Goal: Navigation & Orientation: Find specific page/section

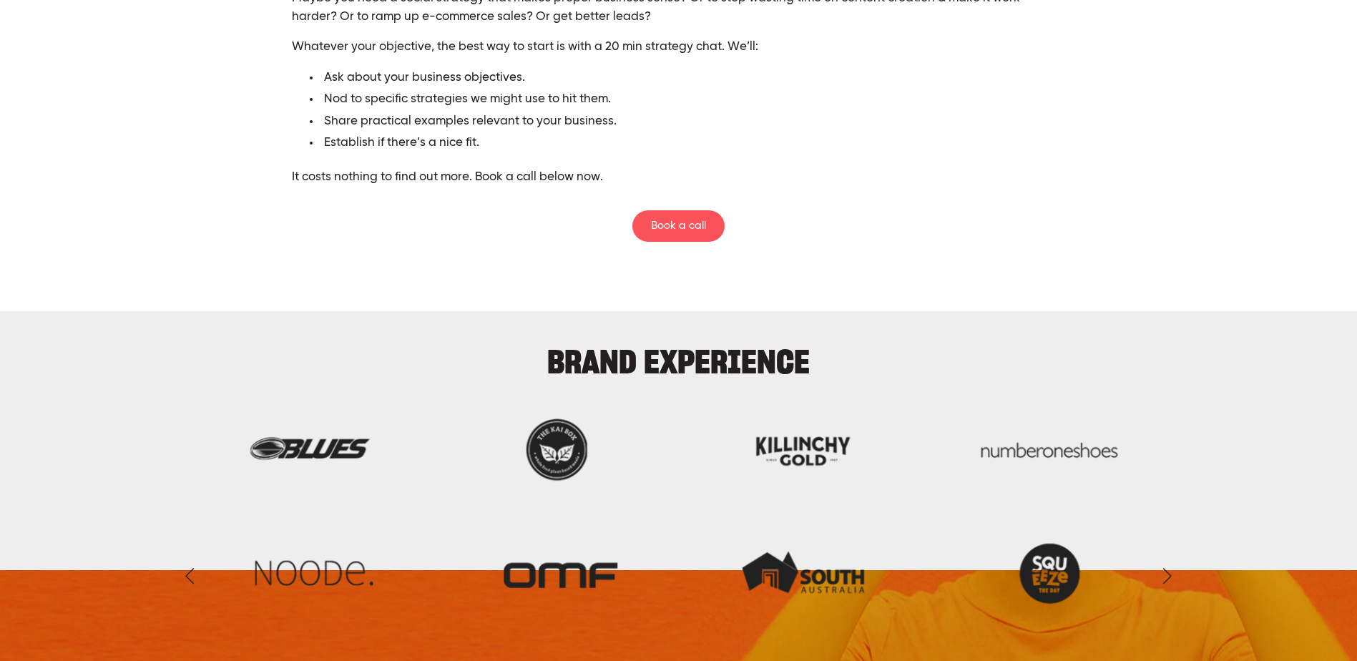
scroll to position [3719, 0]
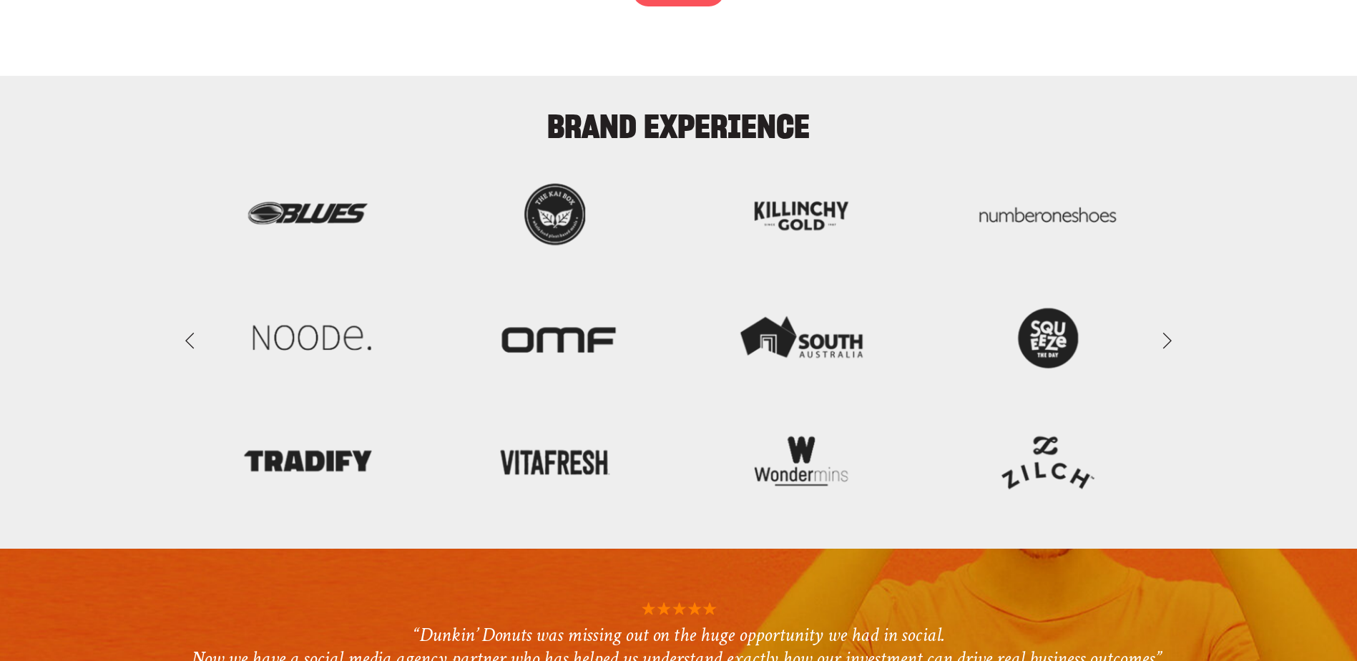
click at [1166, 340] on link "Next Slide" at bounding box center [1166, 340] width 31 height 43
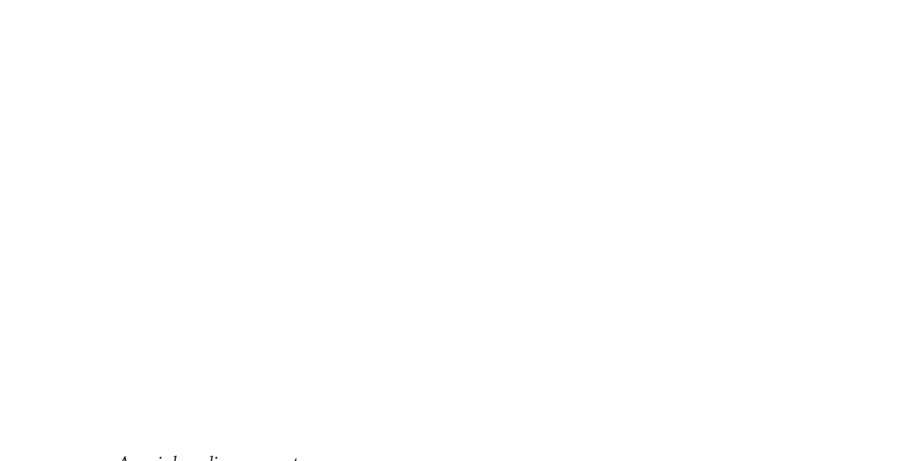
scroll to position [0, 0]
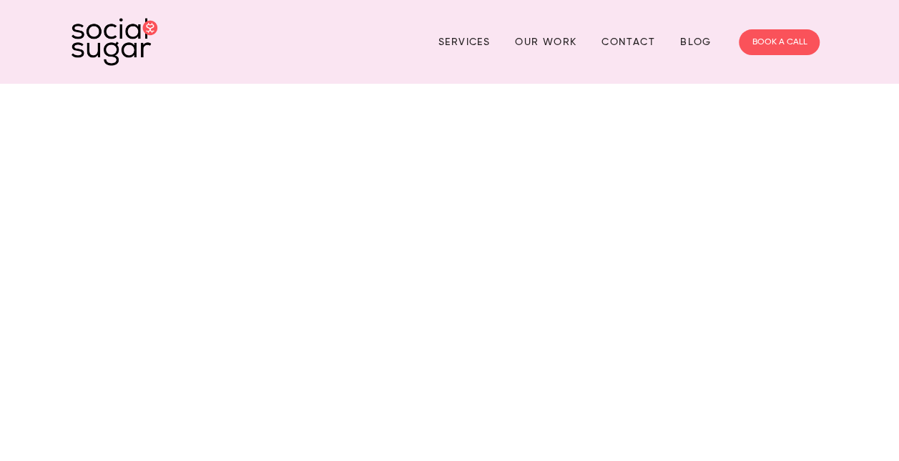
click at [114, 40] on img at bounding box center [115, 42] width 86 height 48
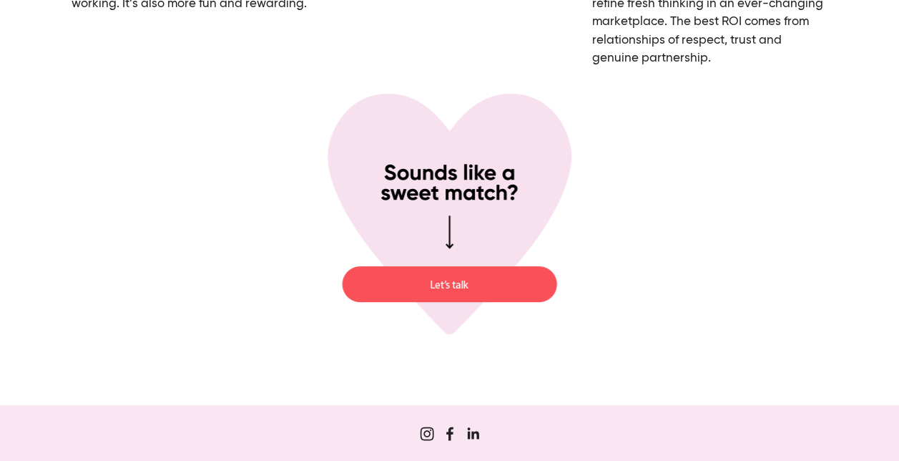
scroll to position [5386, 0]
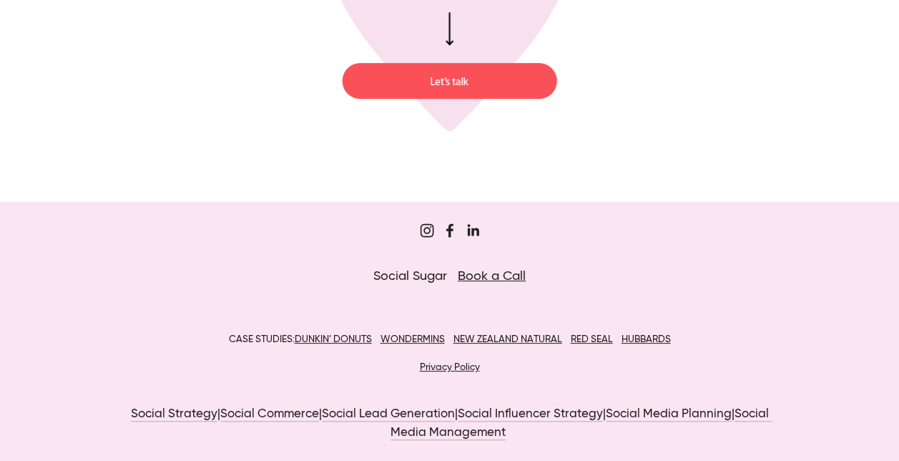
click at [471, 229] on use "Jordan Eley" at bounding box center [472, 230] width 29 height 29
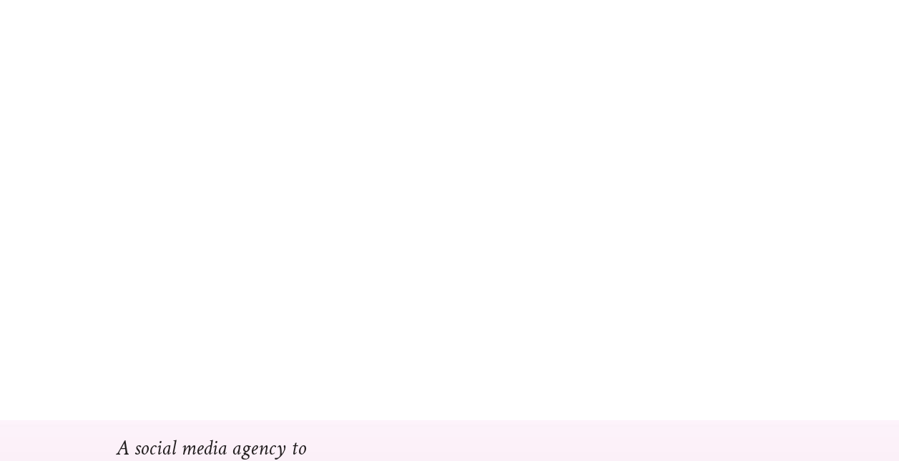
scroll to position [0, 0]
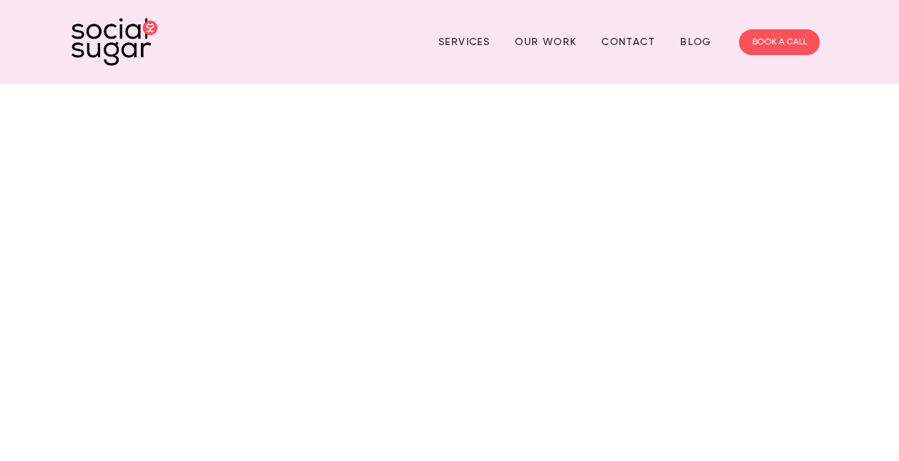
click at [99, 49] on img at bounding box center [115, 42] width 86 height 48
click at [632, 40] on link "Contact" at bounding box center [628, 42] width 54 height 22
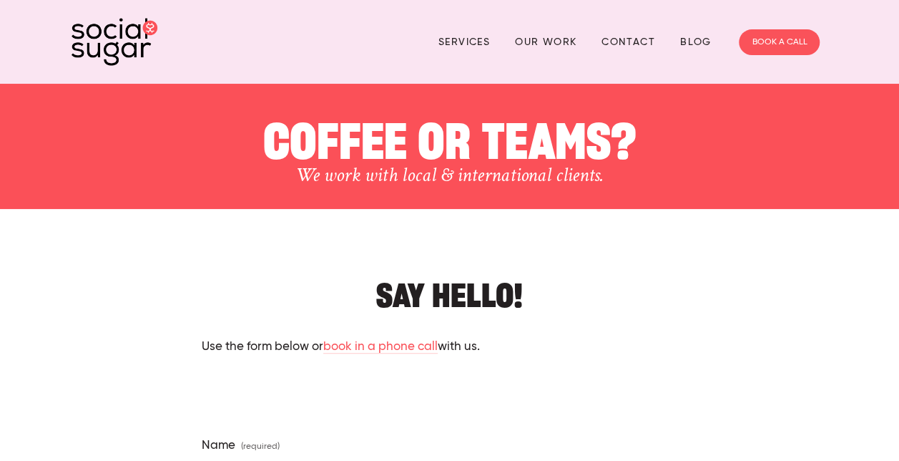
click at [695, 39] on link "Blog" at bounding box center [695, 42] width 31 height 22
